Goal: Transaction & Acquisition: Purchase product/service

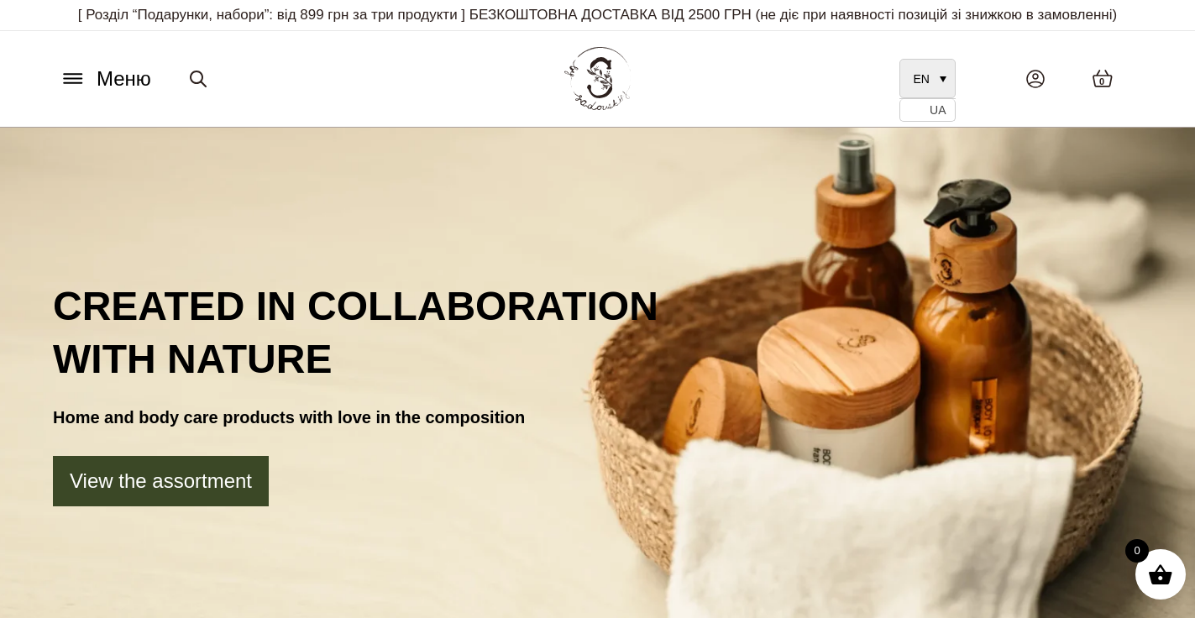
click at [924, 76] on span "EN" at bounding box center [921, 78] width 16 height 13
click at [934, 109] on span "UA" at bounding box center [937, 110] width 16 height 13
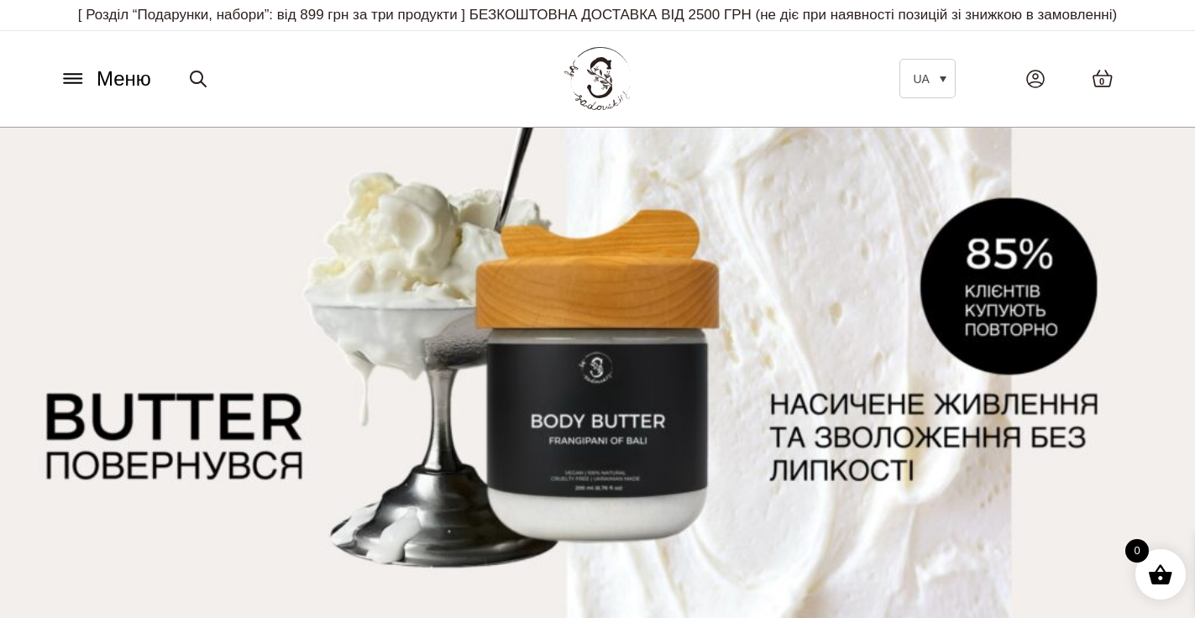
click at [73, 71] on icon at bounding box center [73, 79] width 27 height 18
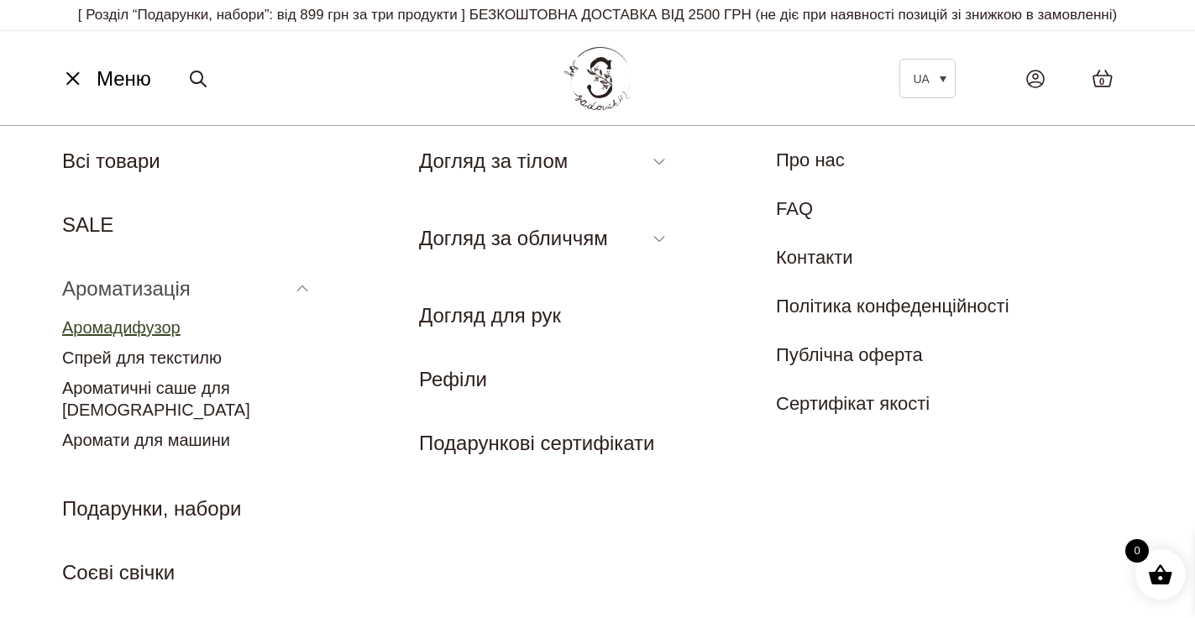
click at [152, 333] on link "Аромадифузор" at bounding box center [121, 327] width 118 height 18
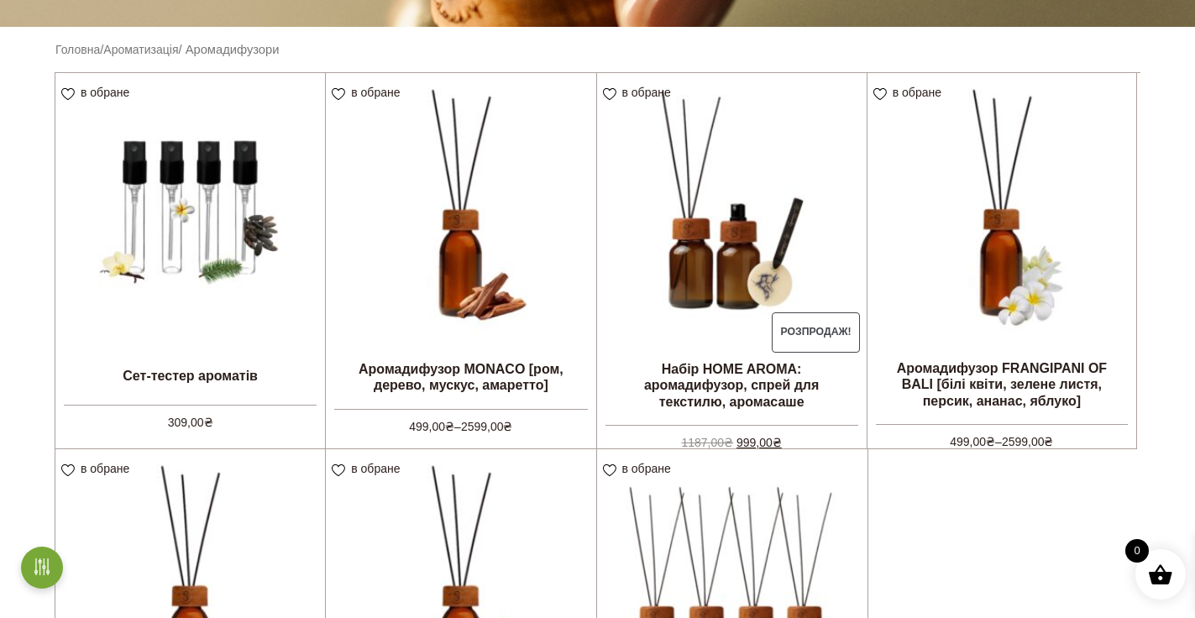
scroll to position [437, 0]
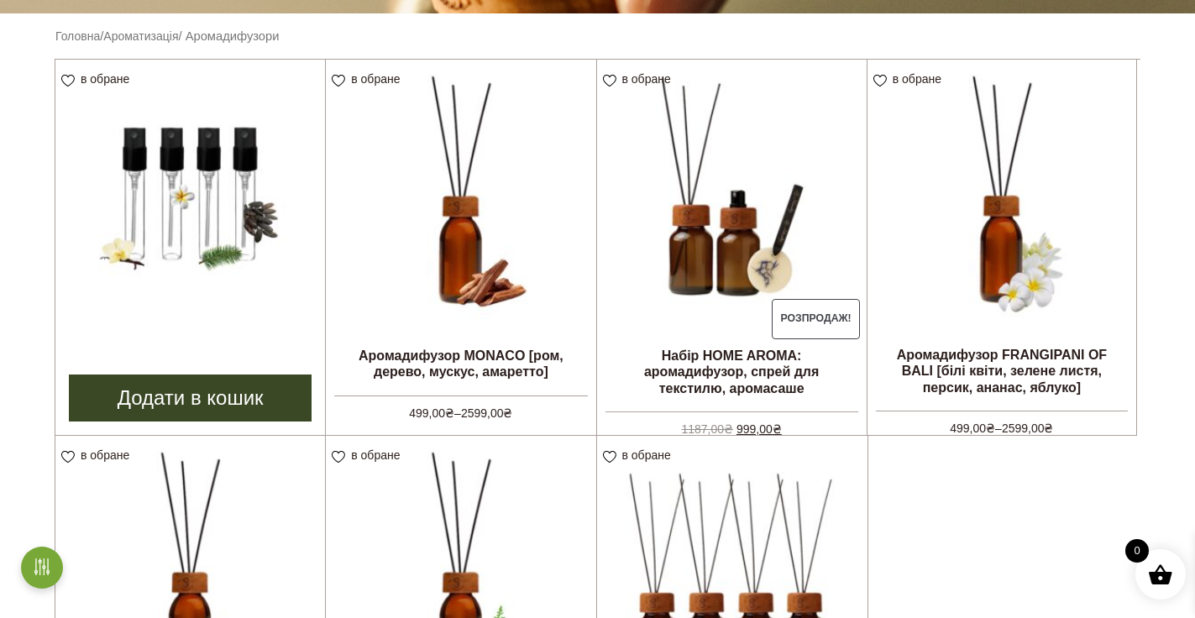
click at [230, 394] on link "Додати в кошик" at bounding box center [190, 397] width 243 height 47
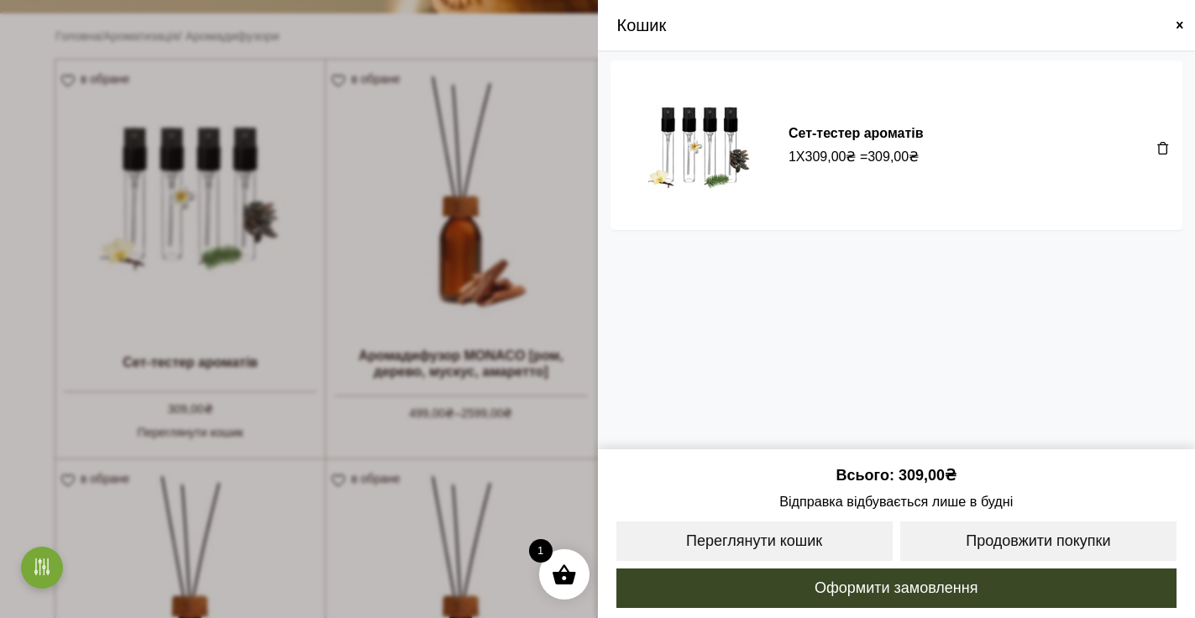
click at [227, 271] on span at bounding box center [597, 309] width 1195 height 618
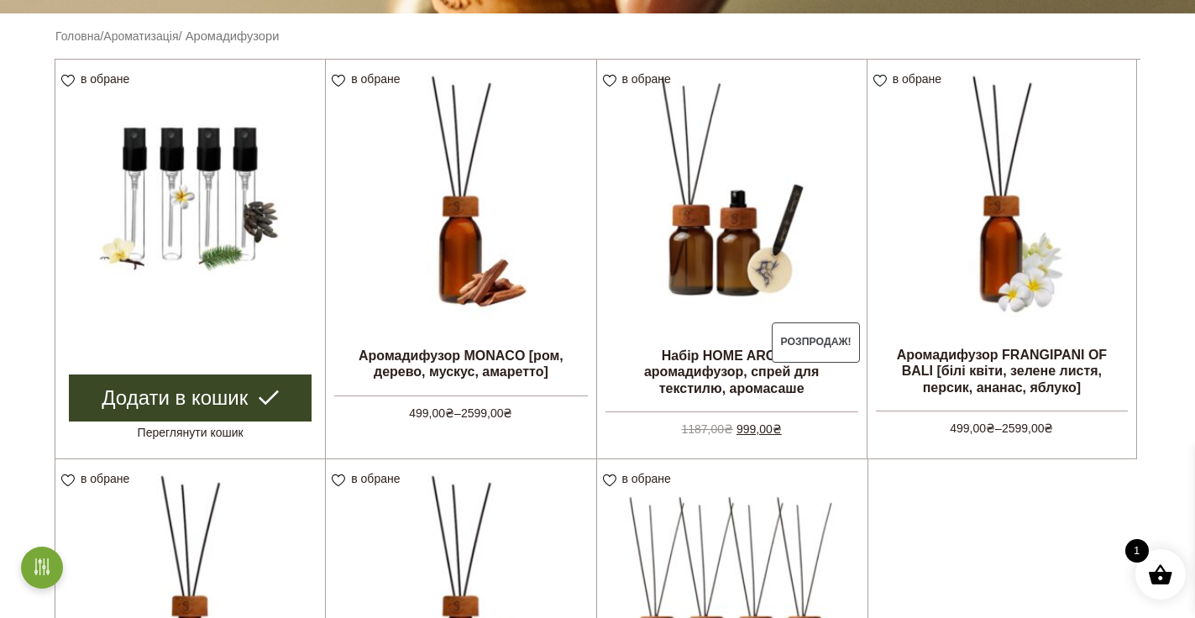
click at [206, 221] on img at bounding box center [189, 194] width 269 height 269
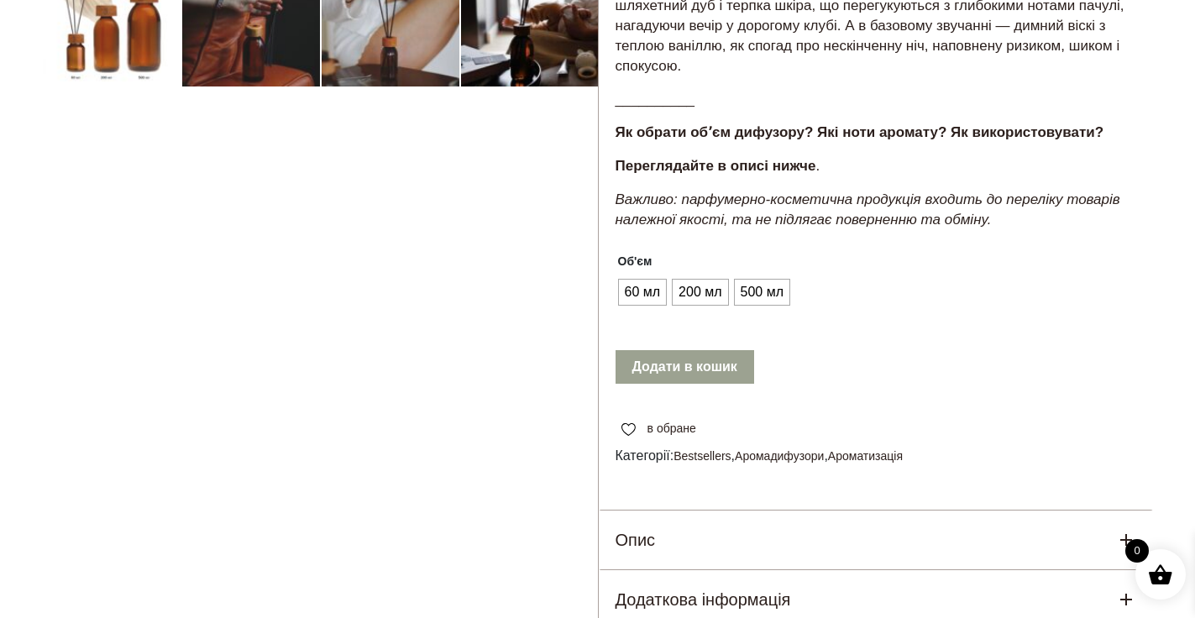
scroll to position [644, 0]
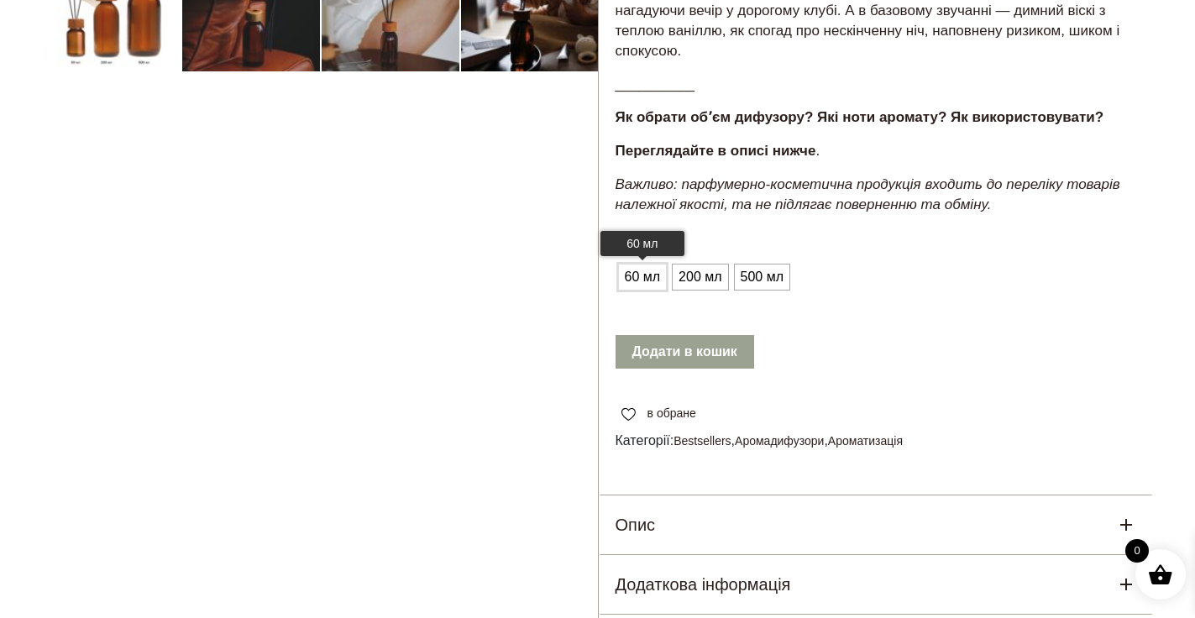
click at [628, 290] on span "60 мл" at bounding box center [642, 277] width 44 height 27
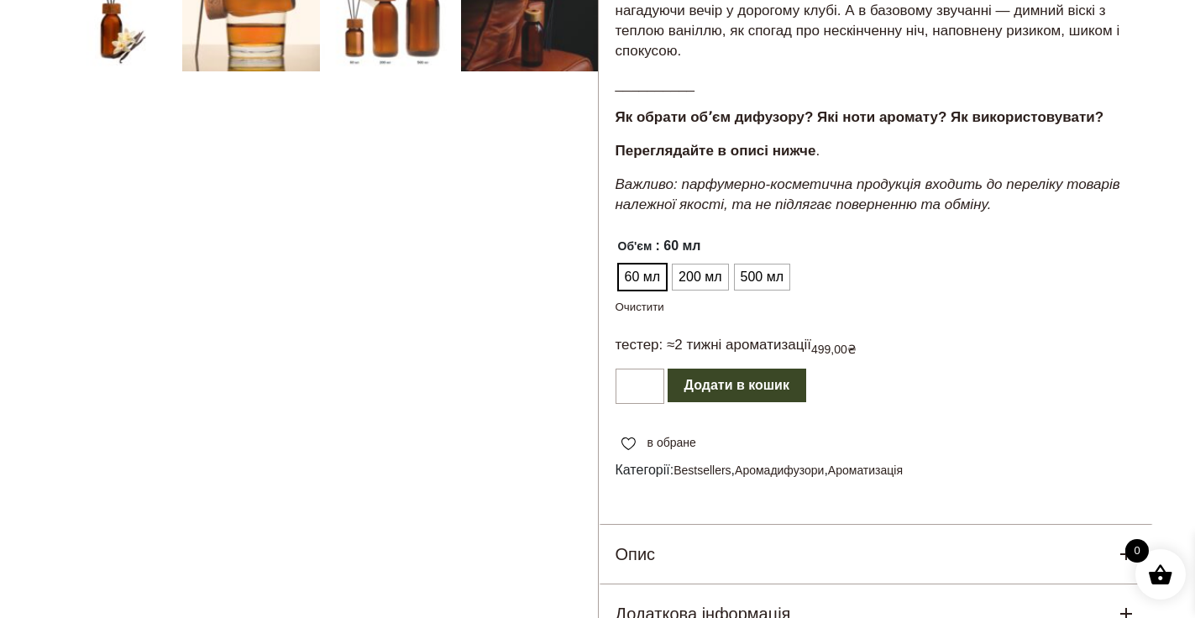
click at [392, 41] on div at bounding box center [320, 94] width 556 height 1221
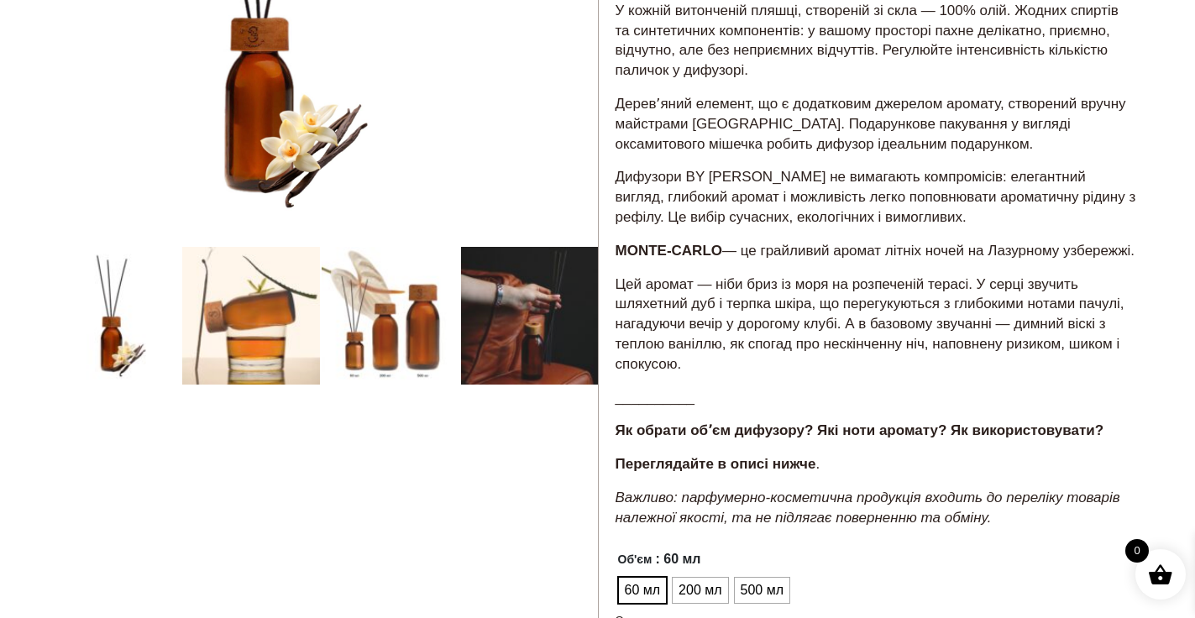
scroll to position [332, 0]
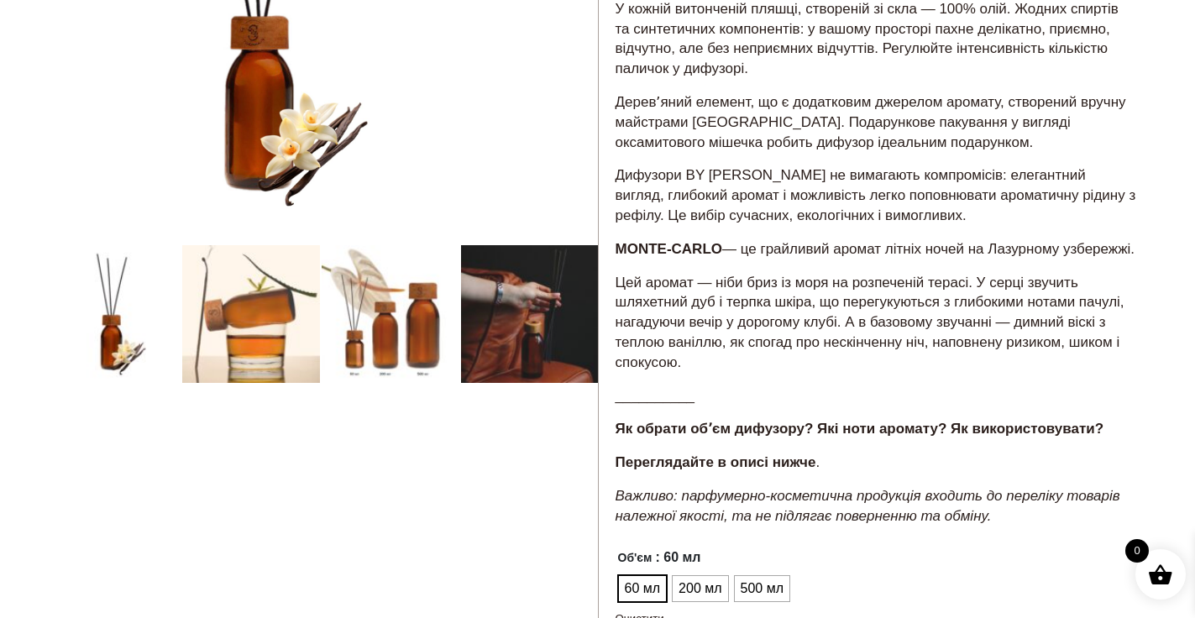
click at [387, 355] on div at bounding box center [320, 405] width 556 height 1221
click at [393, 330] on div at bounding box center [320, 405] width 556 height 1221
click at [393, 329] on div at bounding box center [320, 405] width 556 height 1221
click at [704, 602] on span "200 мл" at bounding box center [699, 588] width 51 height 27
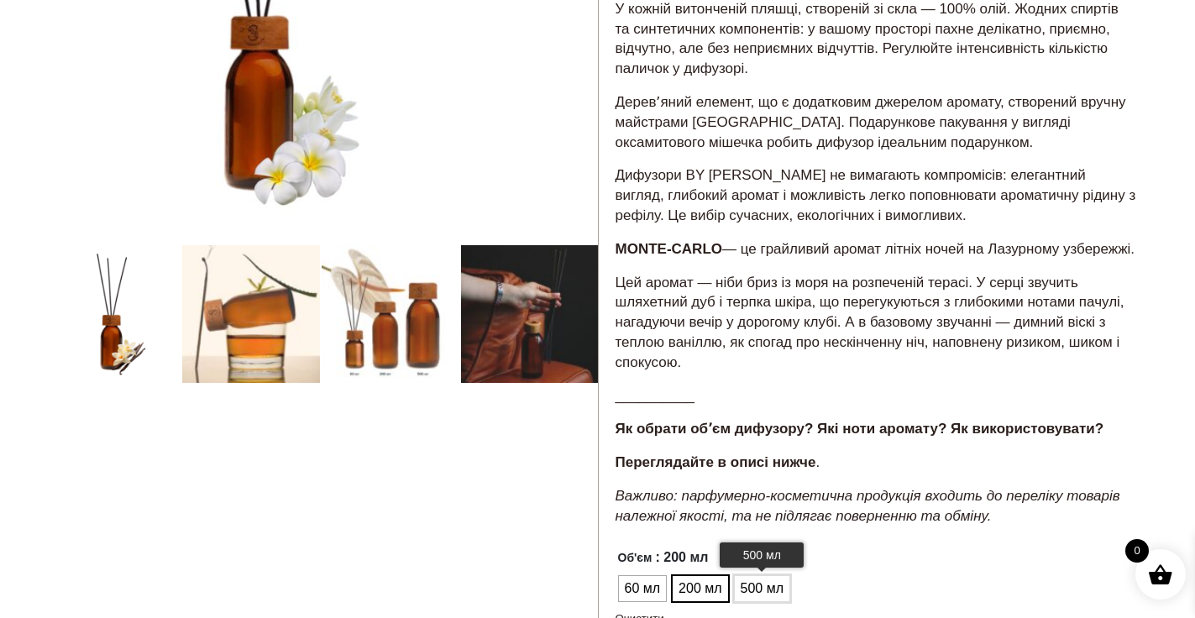
click at [754, 599] on span "500 мл" at bounding box center [761, 588] width 51 height 27
click at [704, 602] on span "200 мл" at bounding box center [699, 588] width 51 height 27
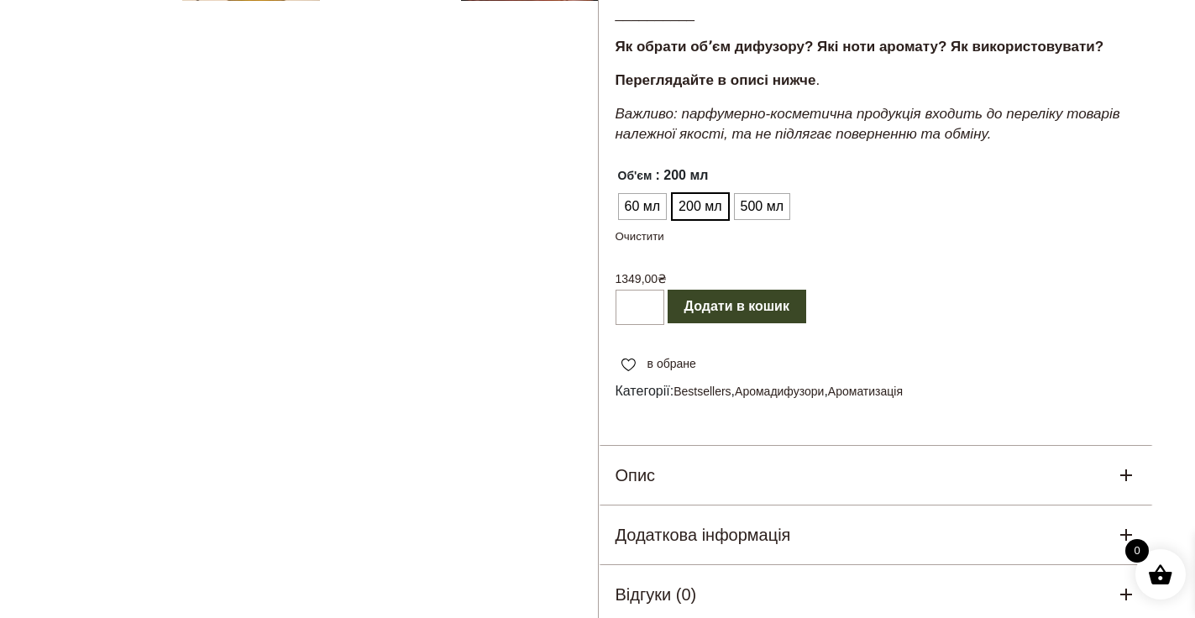
scroll to position [717, 0]
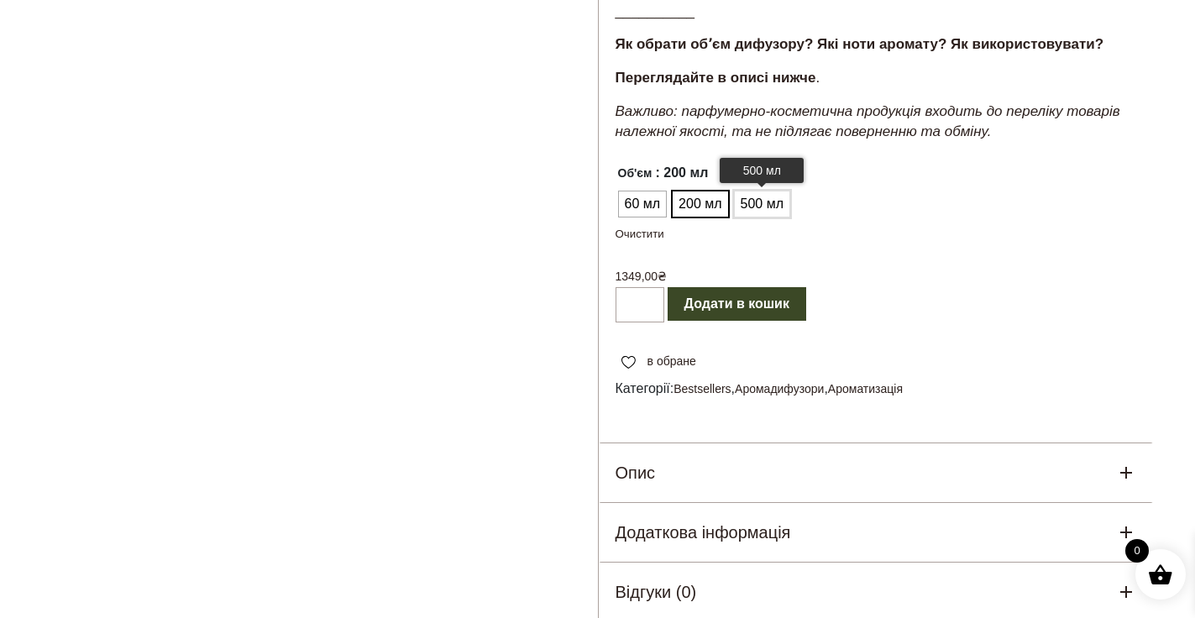
click at [758, 217] on span "500 мл" at bounding box center [761, 204] width 51 height 27
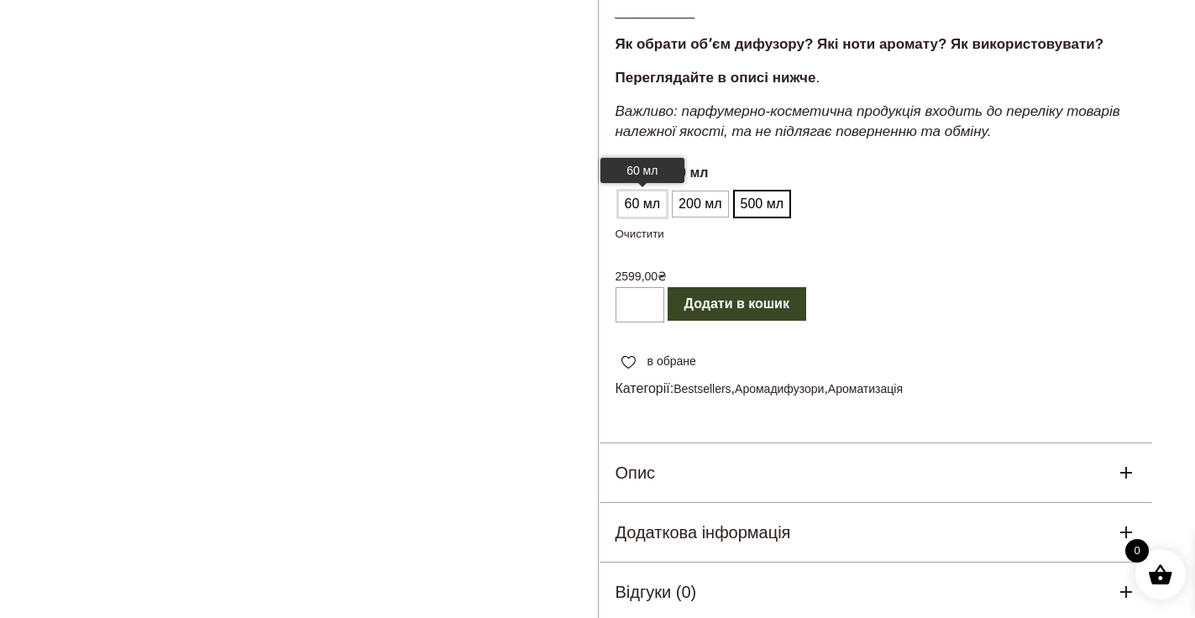
click at [641, 217] on span "60 мл" at bounding box center [642, 204] width 44 height 27
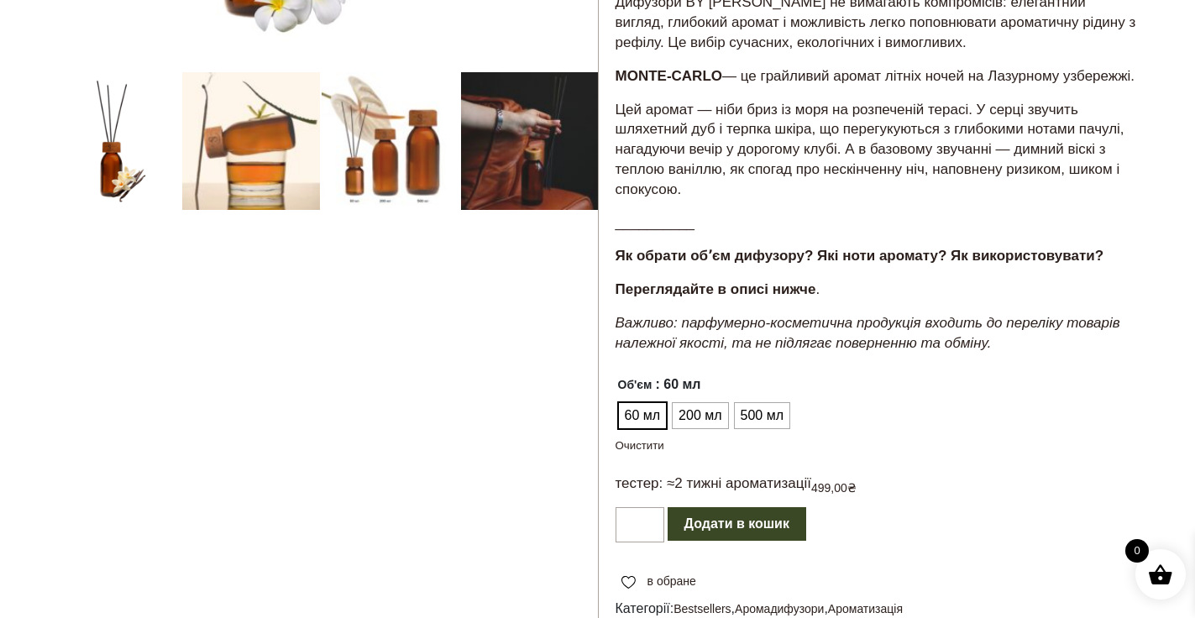
scroll to position [469, 0]
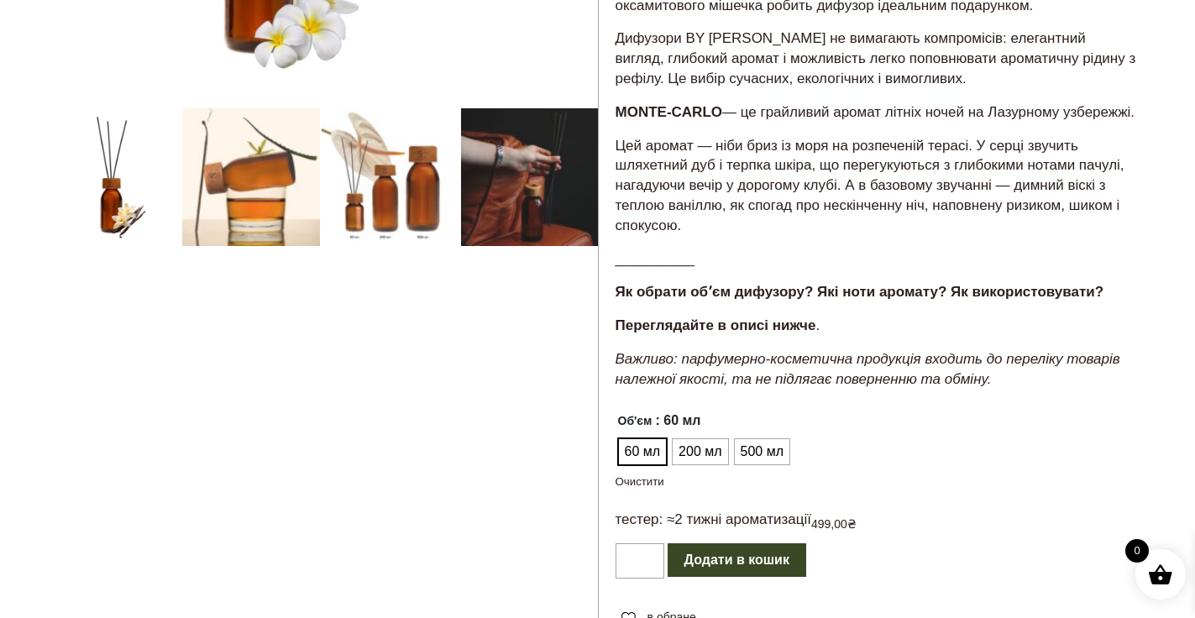
click at [405, 178] on div at bounding box center [320, 268] width 556 height 1221
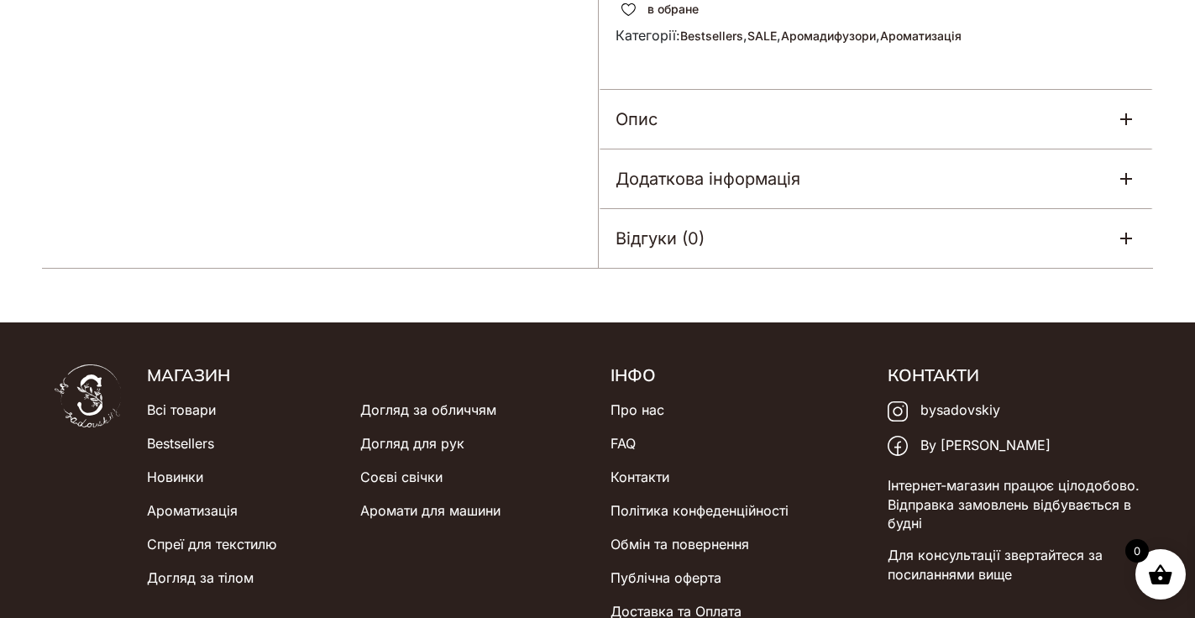
scroll to position [1205, 0]
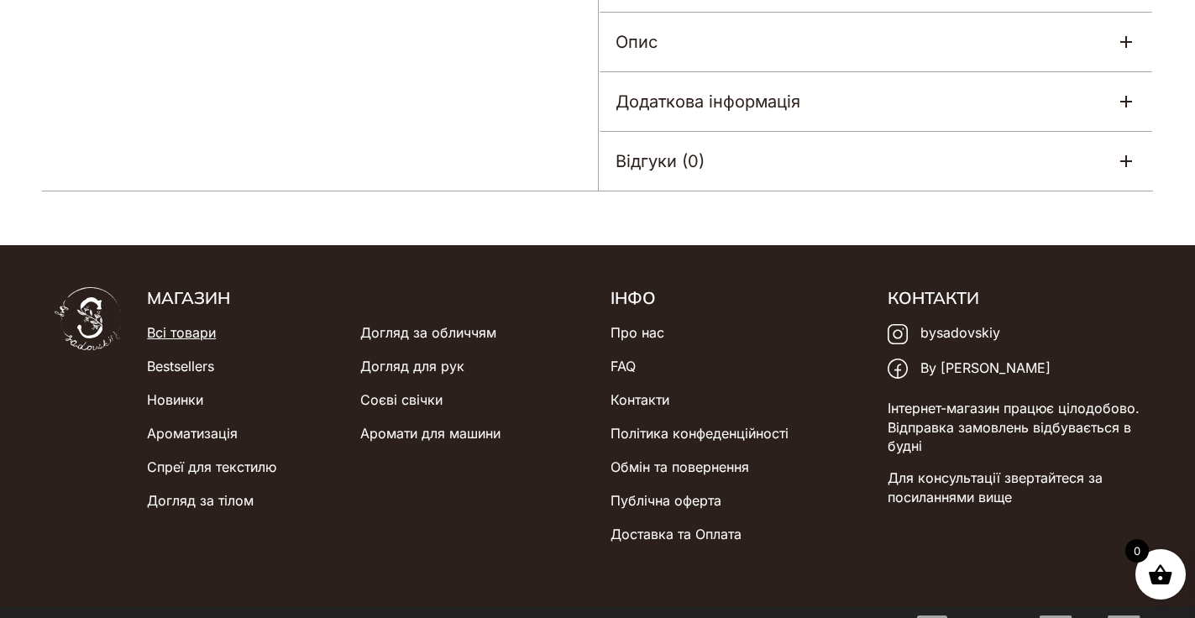
click at [204, 337] on link "Всі товари" at bounding box center [181, 333] width 69 height 34
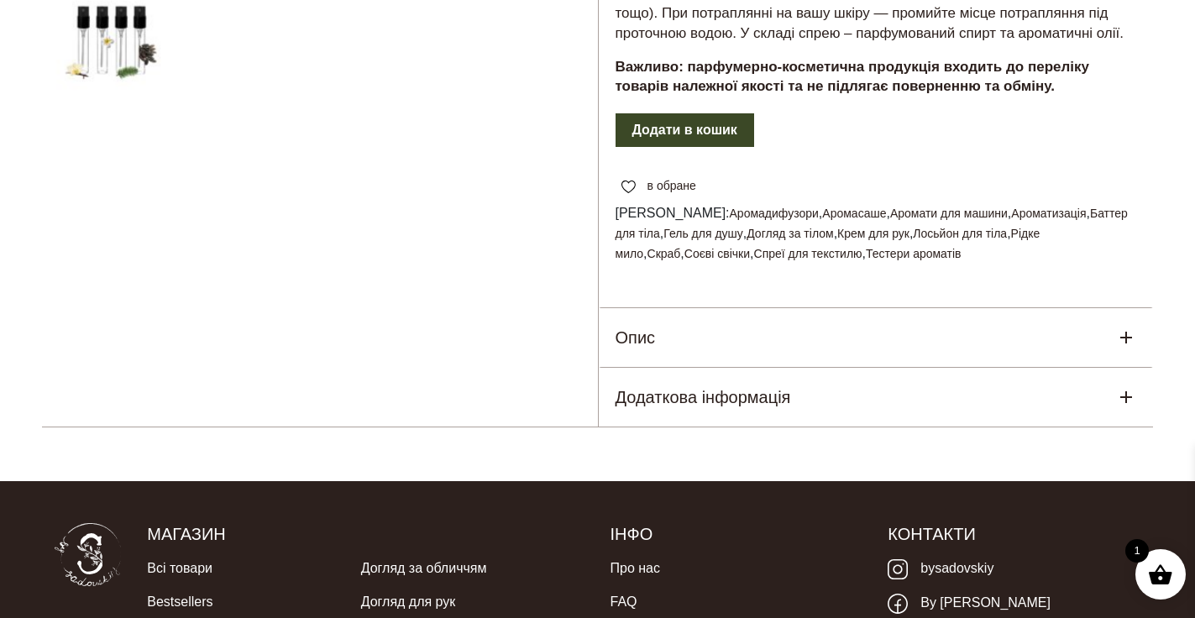
scroll to position [610, 0]
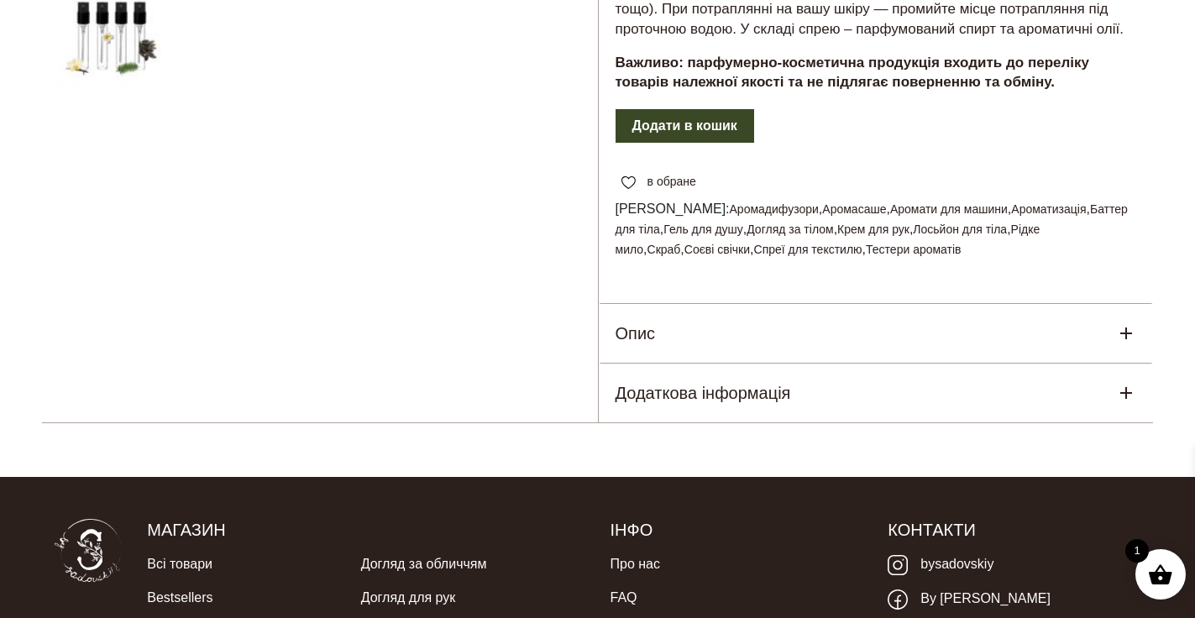
click at [866, 349] on div "Опис" at bounding box center [876, 333] width 555 height 59
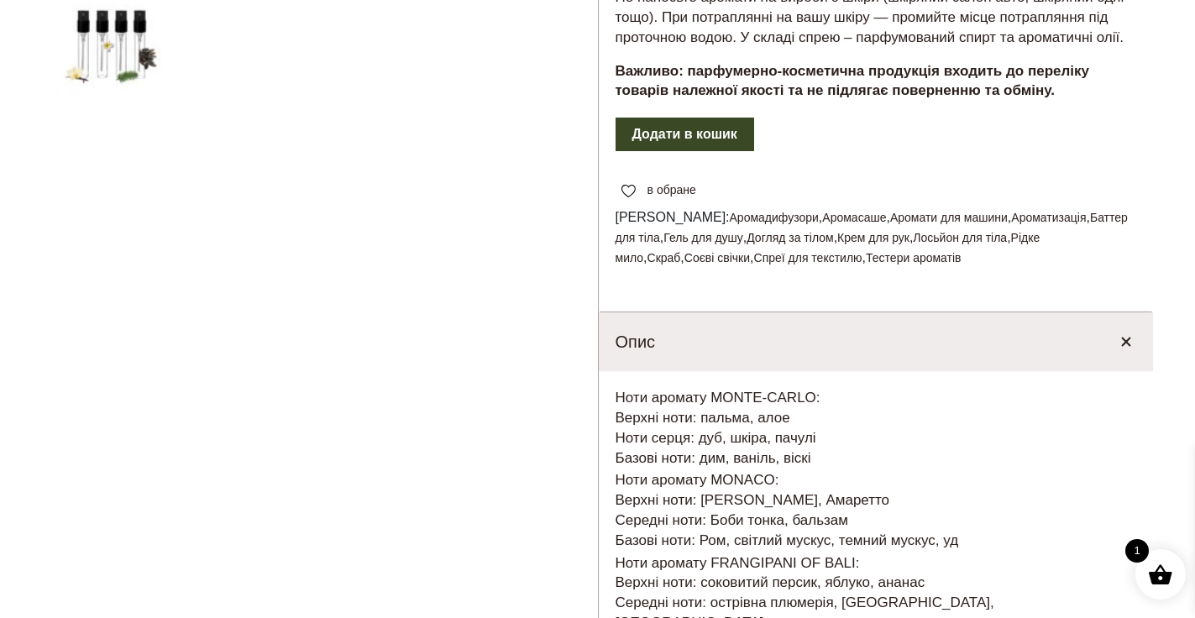
scroll to position [0, 0]
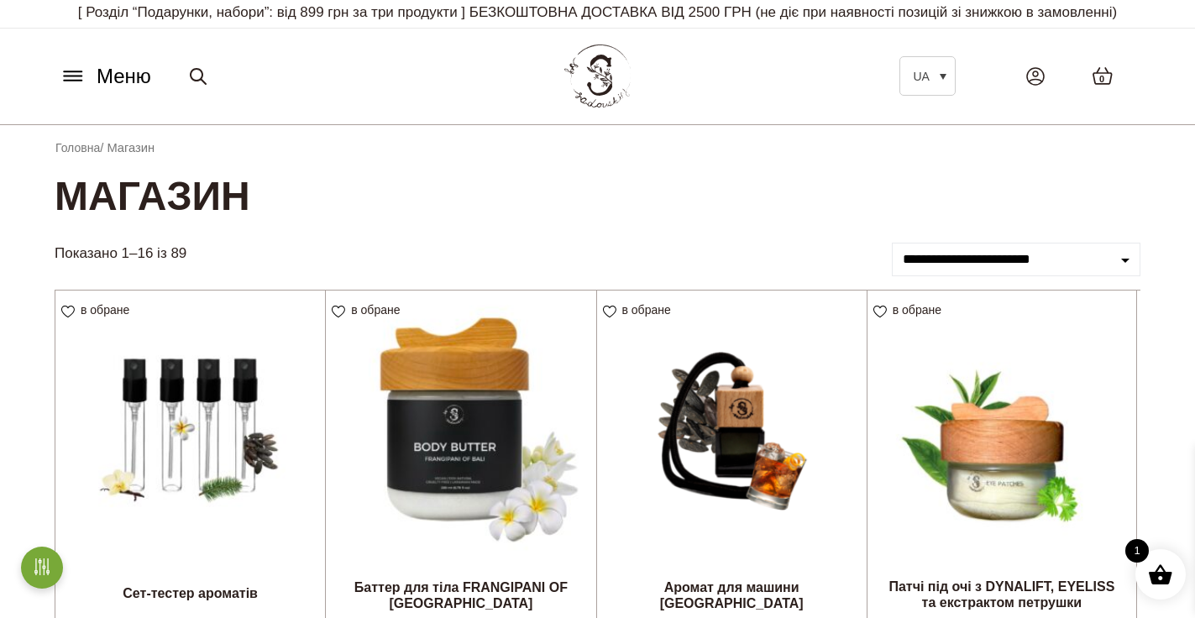
scroll to position [13, 0]
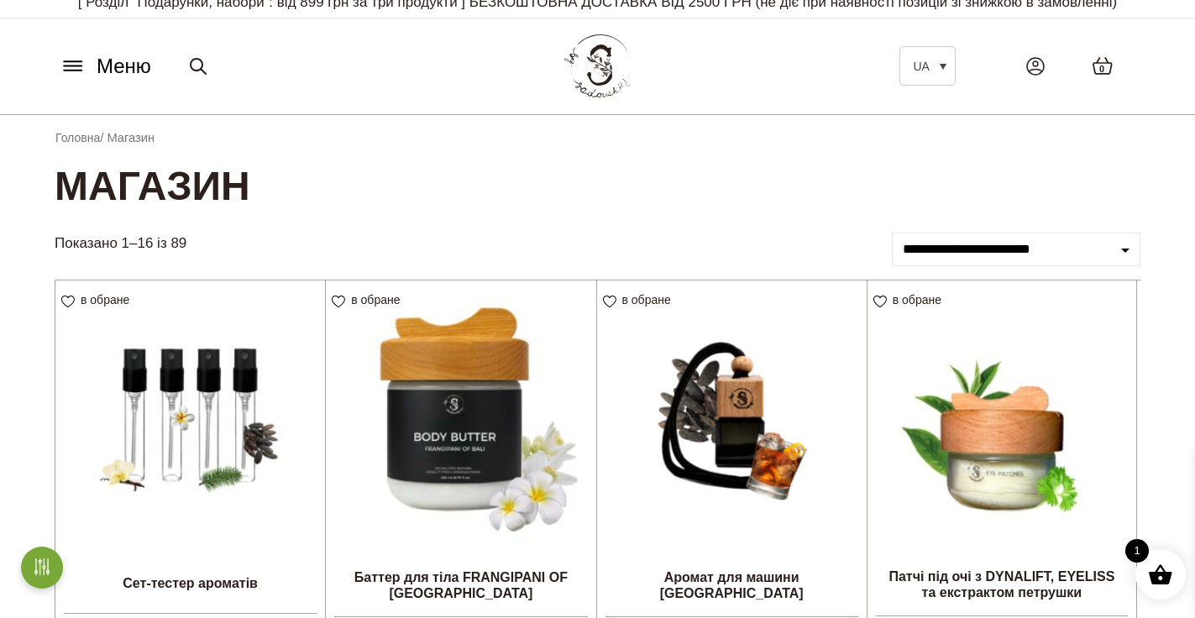
click at [984, 243] on select "**********" at bounding box center [1016, 250] width 248 height 34
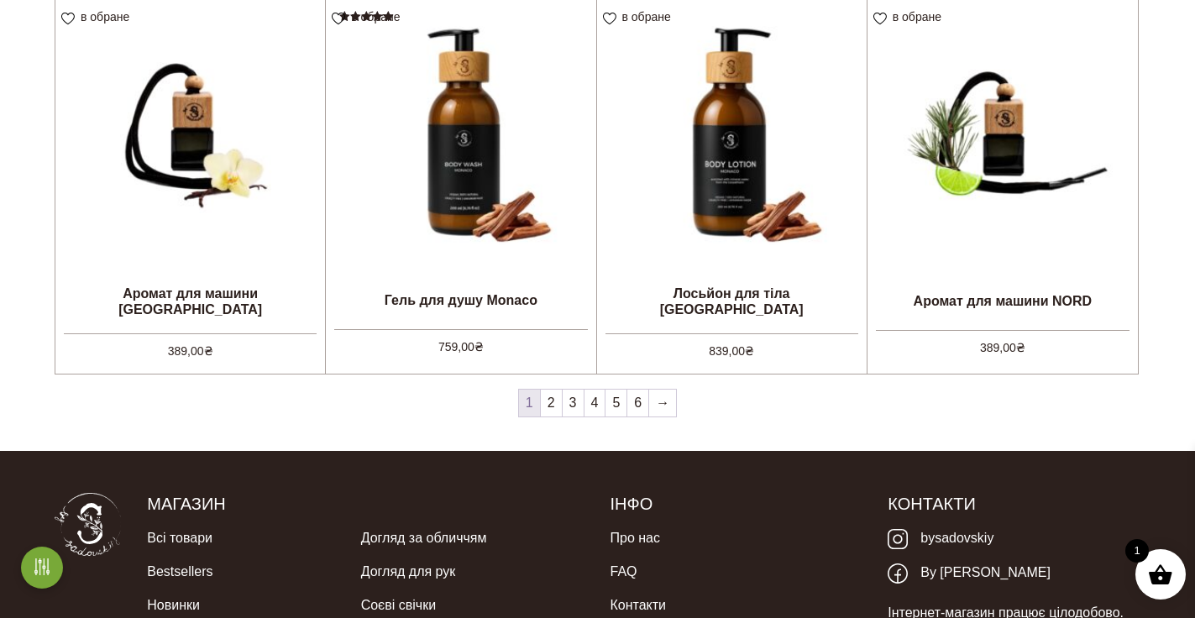
scroll to position [1514, 0]
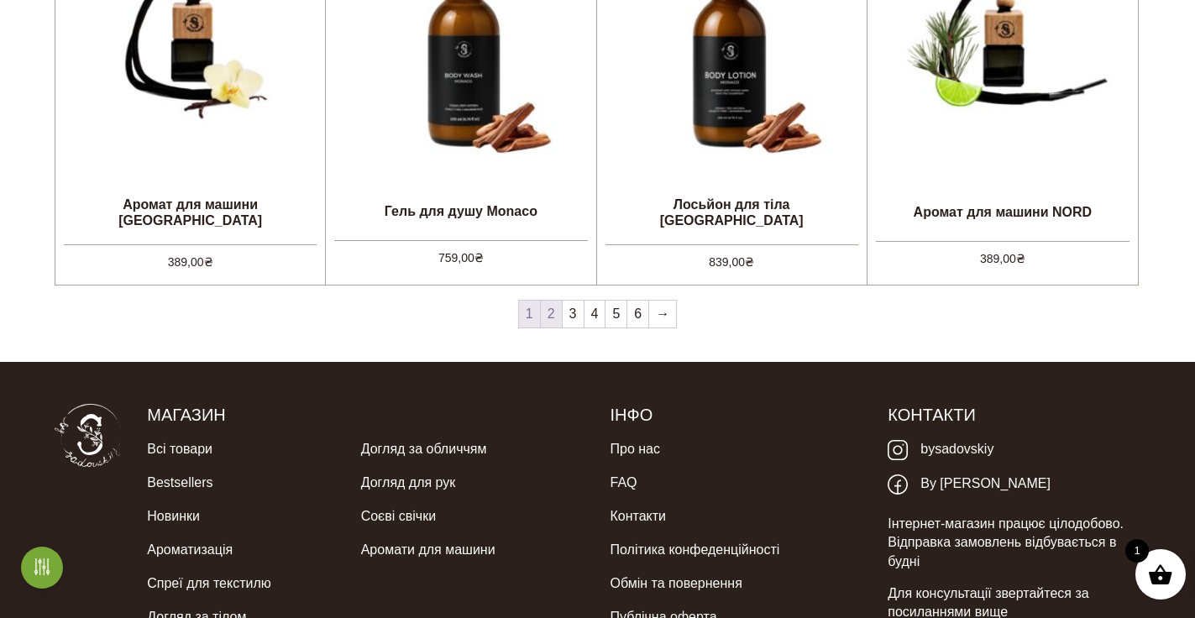
click at [554, 316] on link "2" at bounding box center [551, 314] width 21 height 27
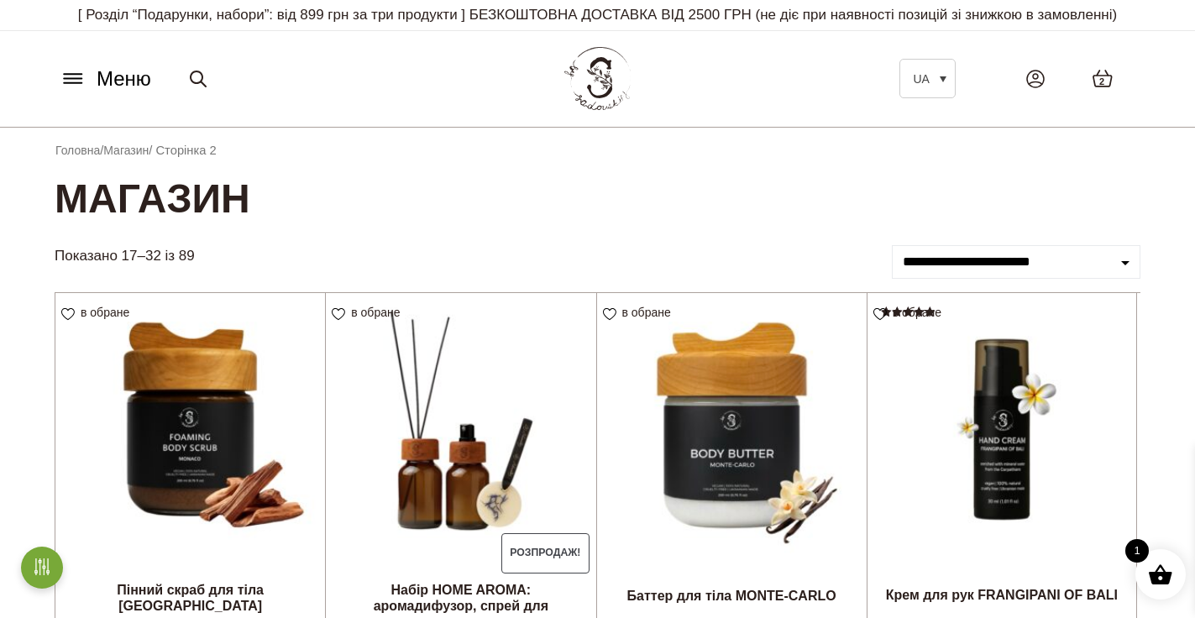
click at [275, 18] on p "[ Розділ “Подарунки, набори”: від 899 грн за три продукти ] БЕЗКОШТОВНА ДОСТАВК…" at bounding box center [597, 15] width 1085 height 30
click at [326, 5] on p "[ Розділ “Подарунки, набори”: від 899 грн за три продукти ] БЕЗКОШТОВНА ДОСТАВК…" at bounding box center [597, 15] width 1085 height 30
click at [73, 81] on icon at bounding box center [73, 79] width 27 height 18
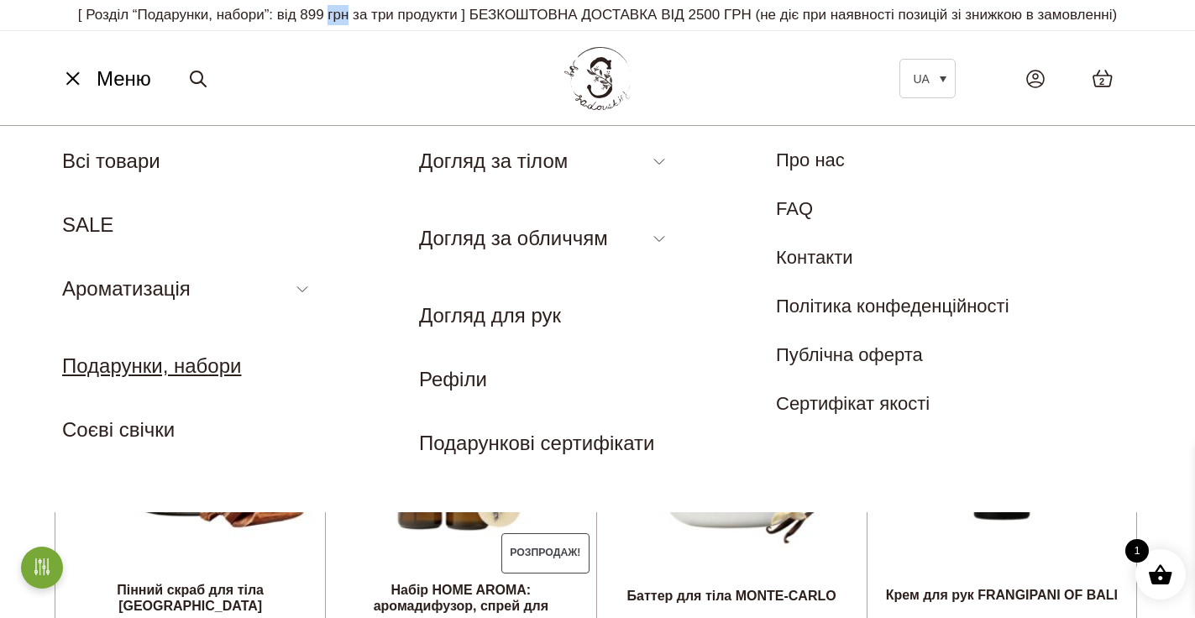
click at [179, 369] on link "Подарунки, набори" at bounding box center [151, 365] width 179 height 23
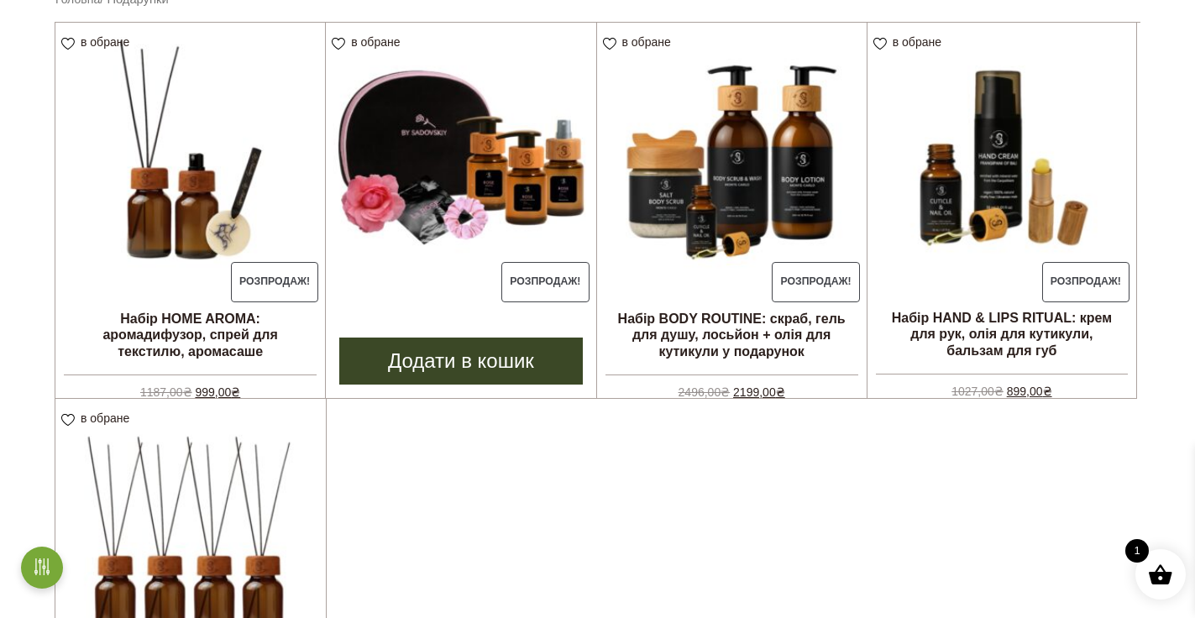
scroll to position [472, 0]
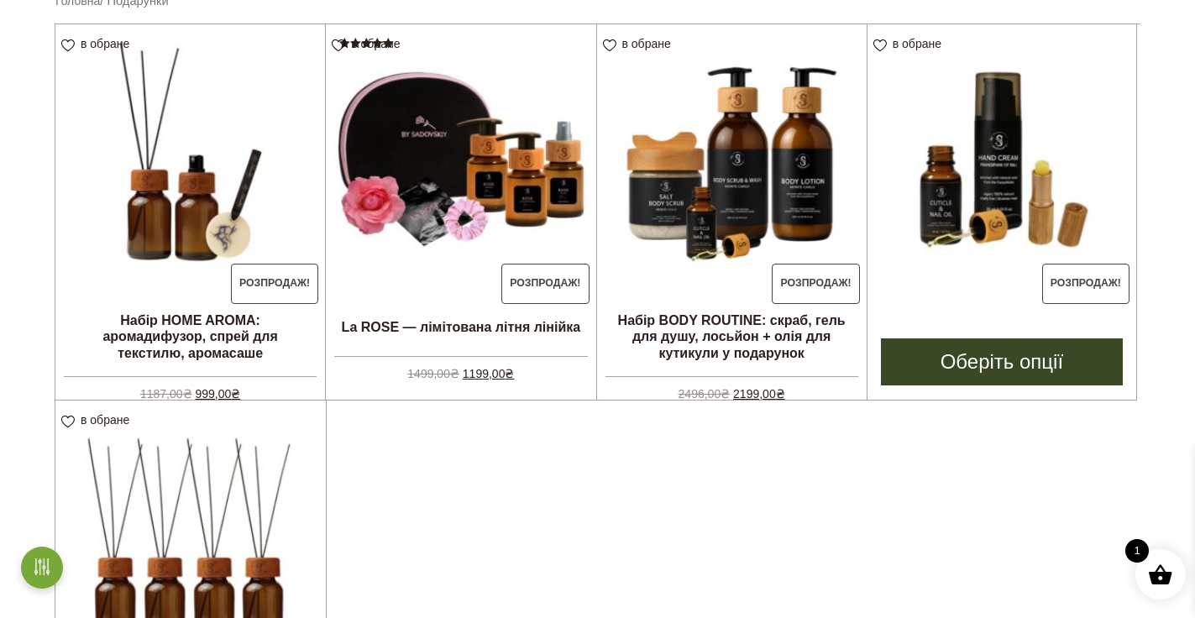
click at [1017, 198] on img at bounding box center [1001, 158] width 269 height 269
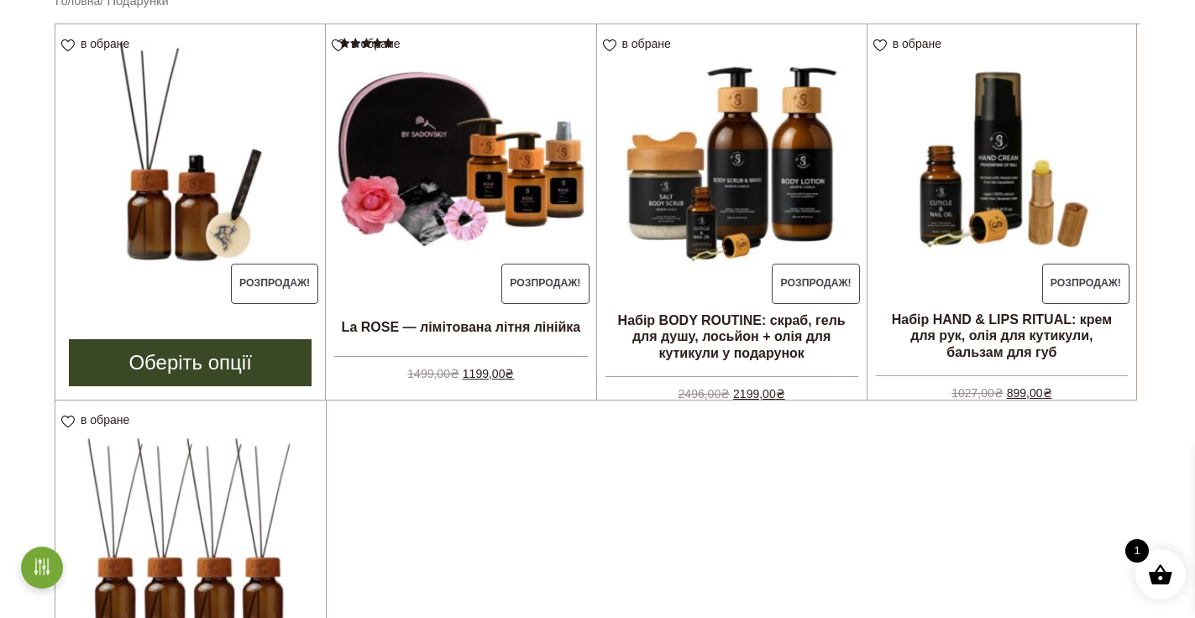
click at [114, 201] on img at bounding box center [189, 158] width 269 height 269
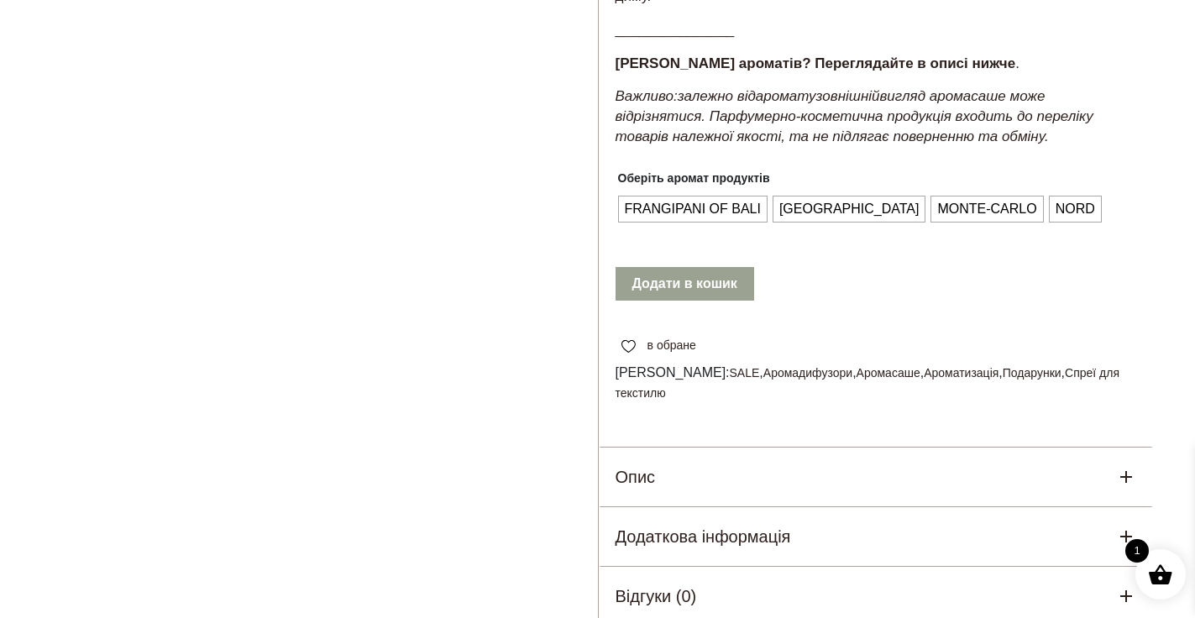
scroll to position [730, 0]
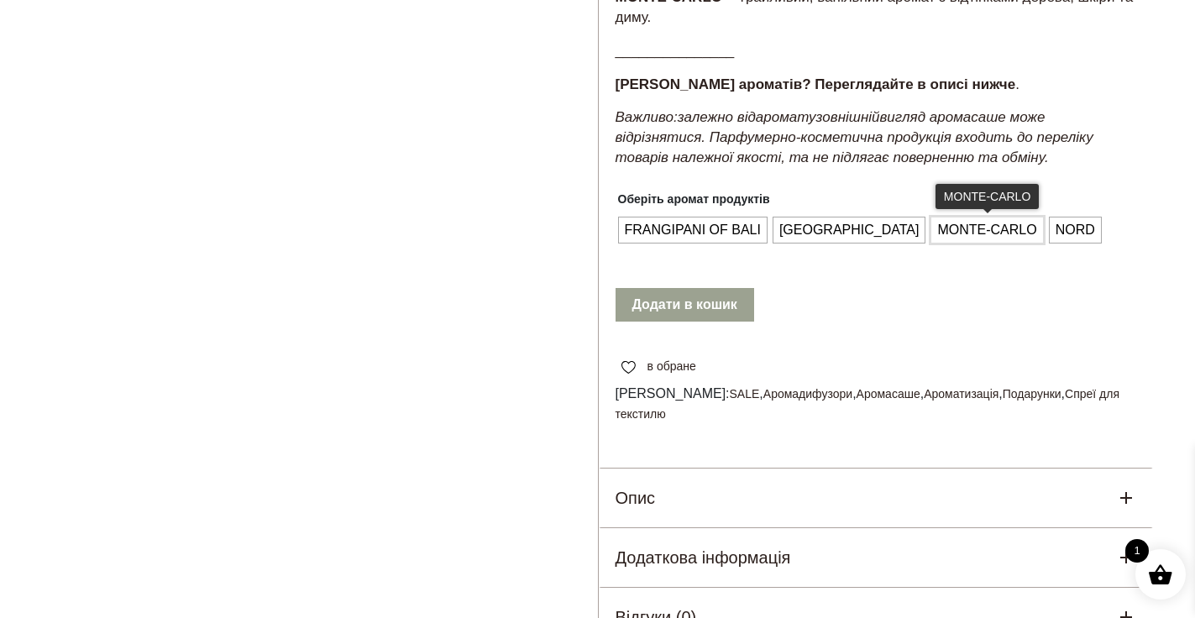
click at [933, 243] on span "MONTE-CARLO" at bounding box center [986, 230] width 107 height 27
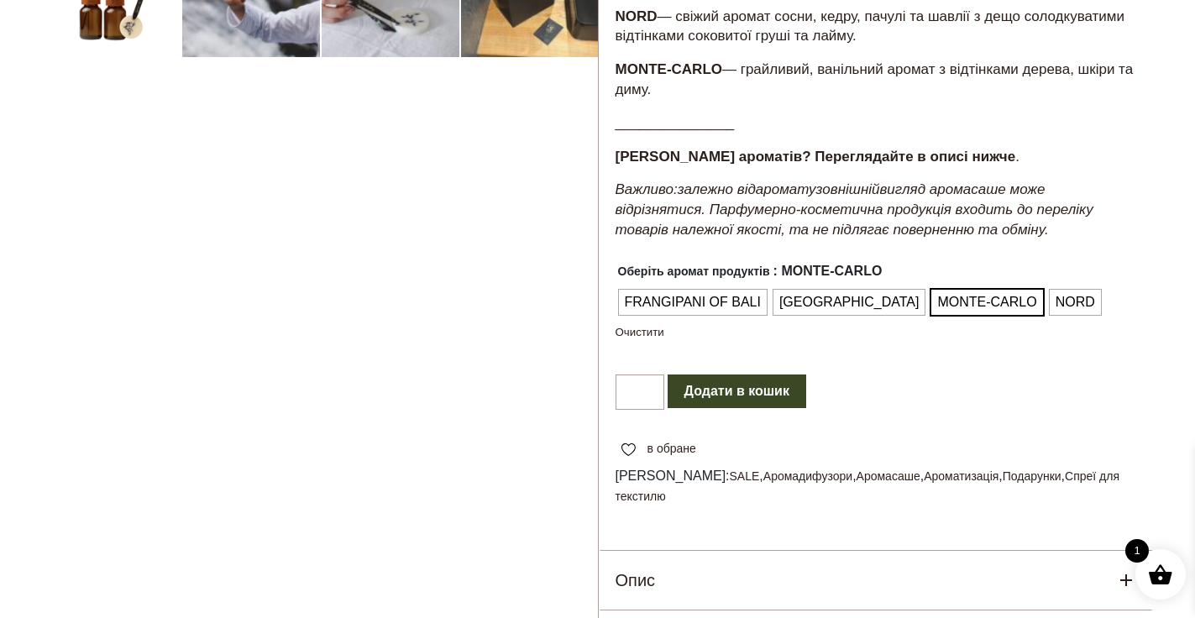
scroll to position [664, 0]
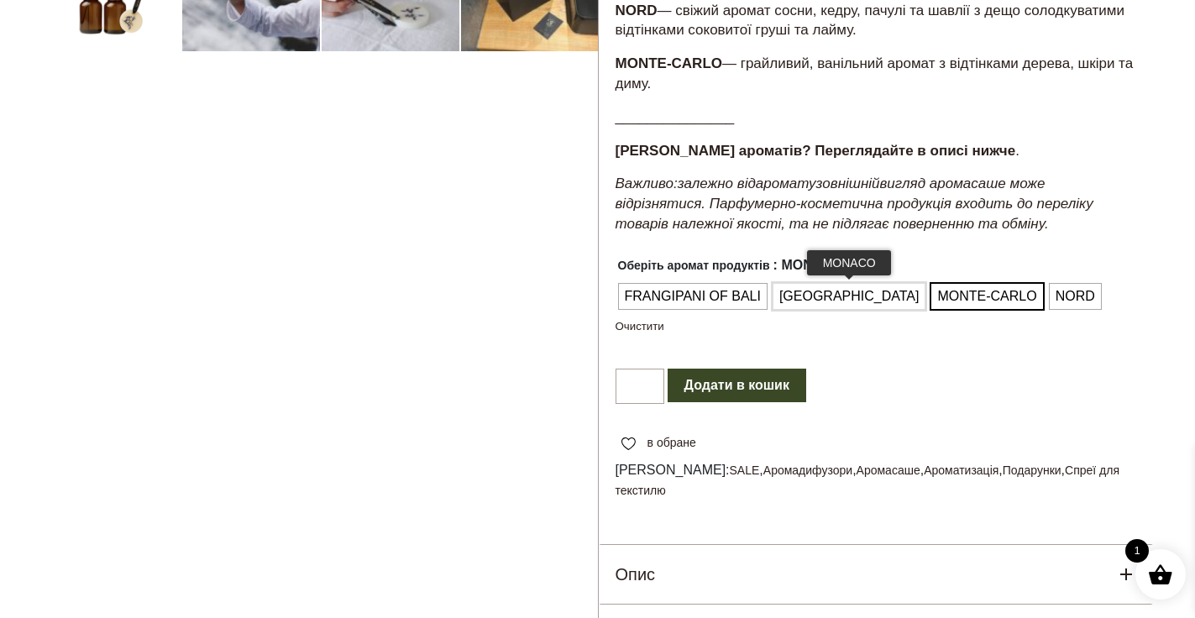
click at [824, 302] on span "[GEOGRAPHIC_DATA]" at bounding box center [849, 296] width 149 height 27
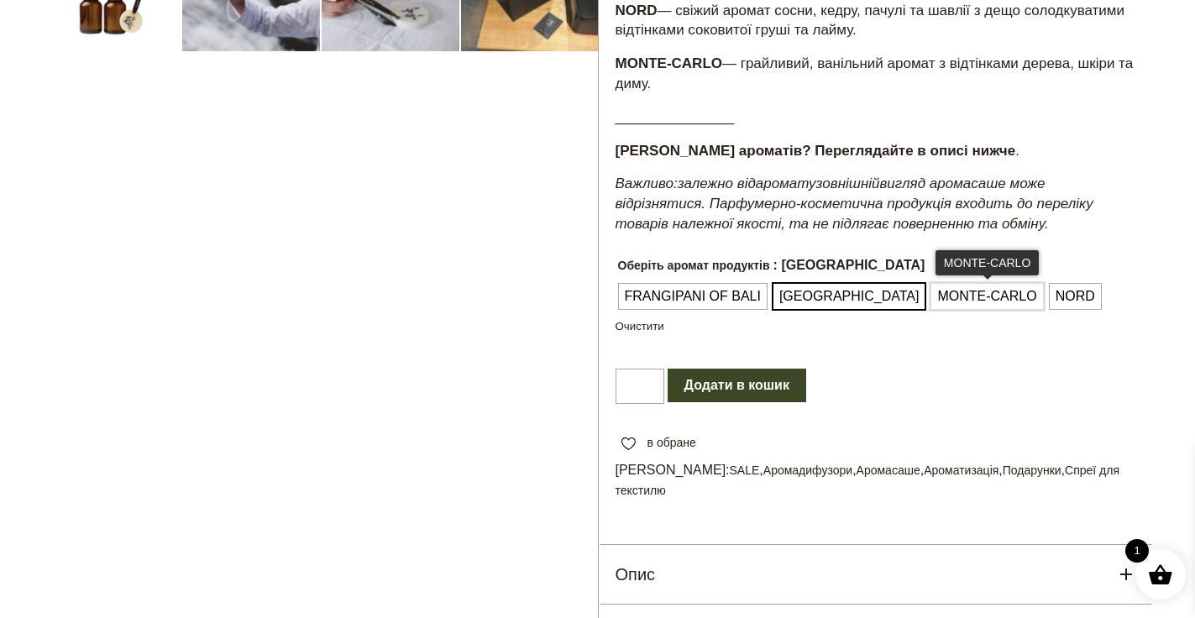
click at [933, 308] on span "MONTE-CARLO" at bounding box center [986, 296] width 107 height 27
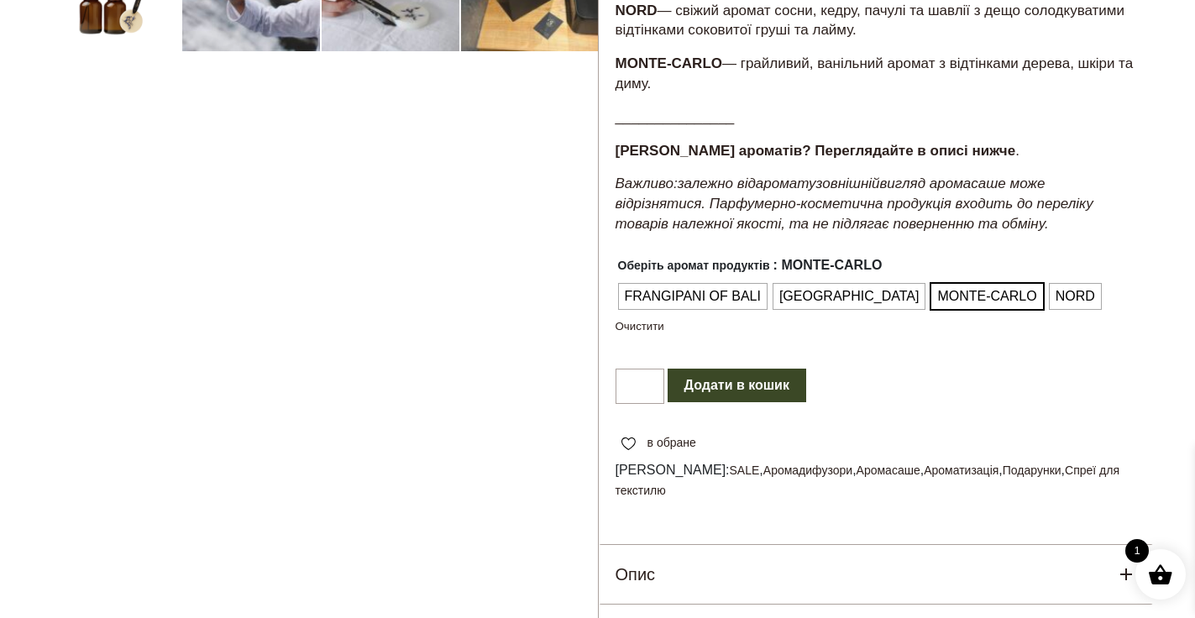
click at [745, 402] on button "Додати в кошик" at bounding box center [736, 386] width 139 height 34
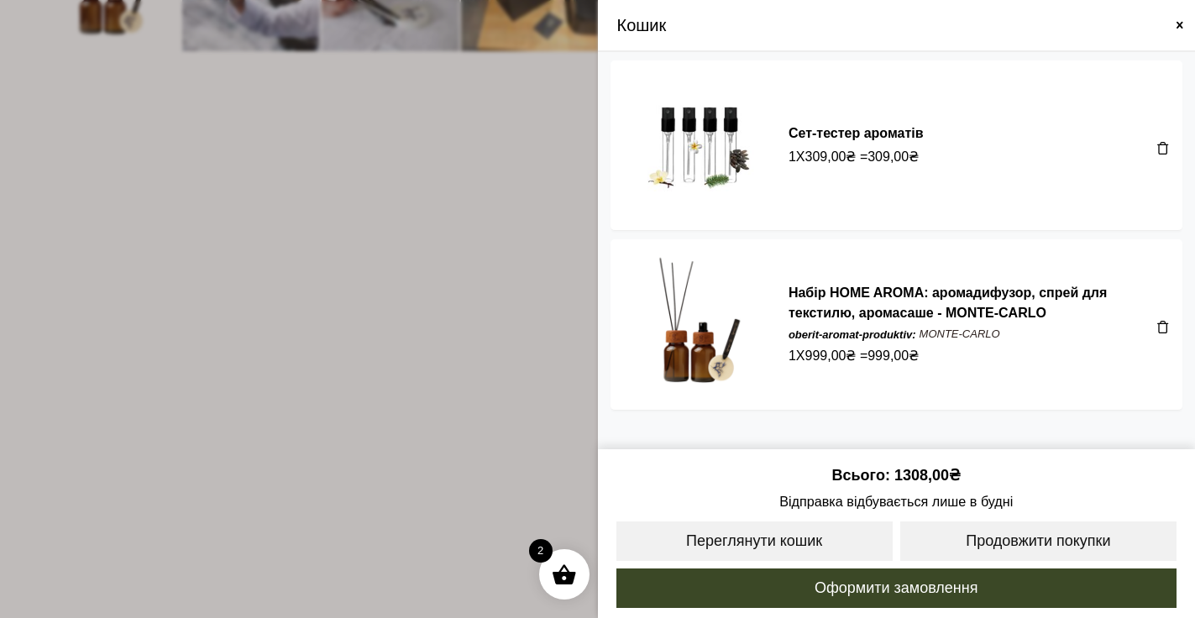
click at [1164, 144] on span at bounding box center [1162, 147] width 13 height 13
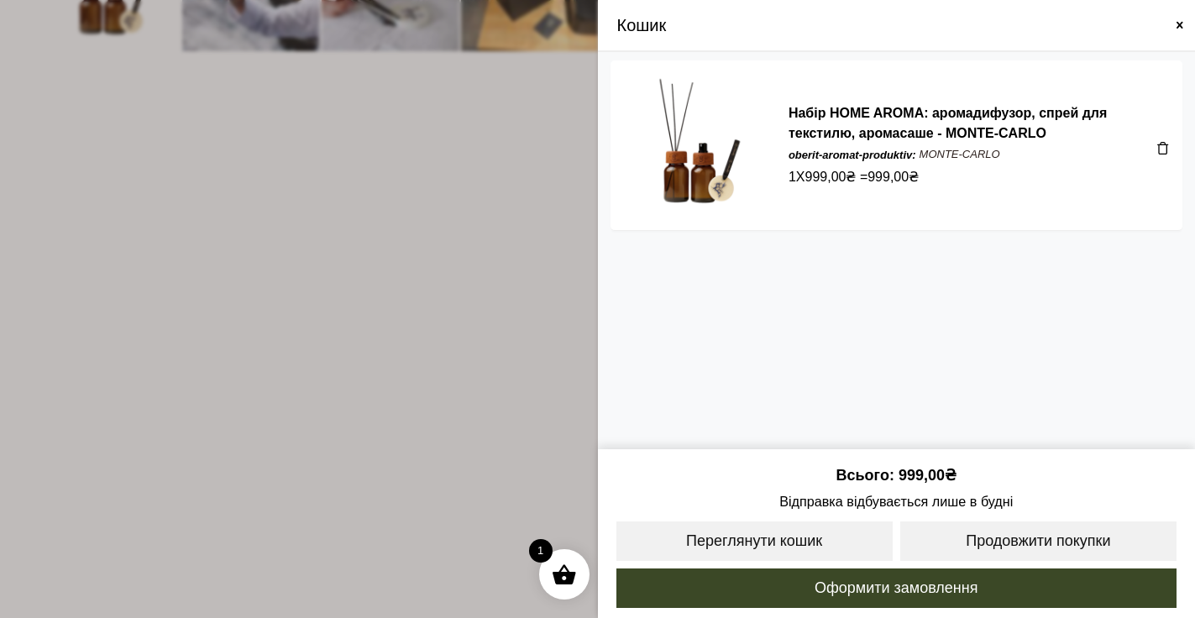
click at [1179, 24] on span at bounding box center [1179, 24] width 13 height 13
